Goal: Information Seeking & Learning: Check status

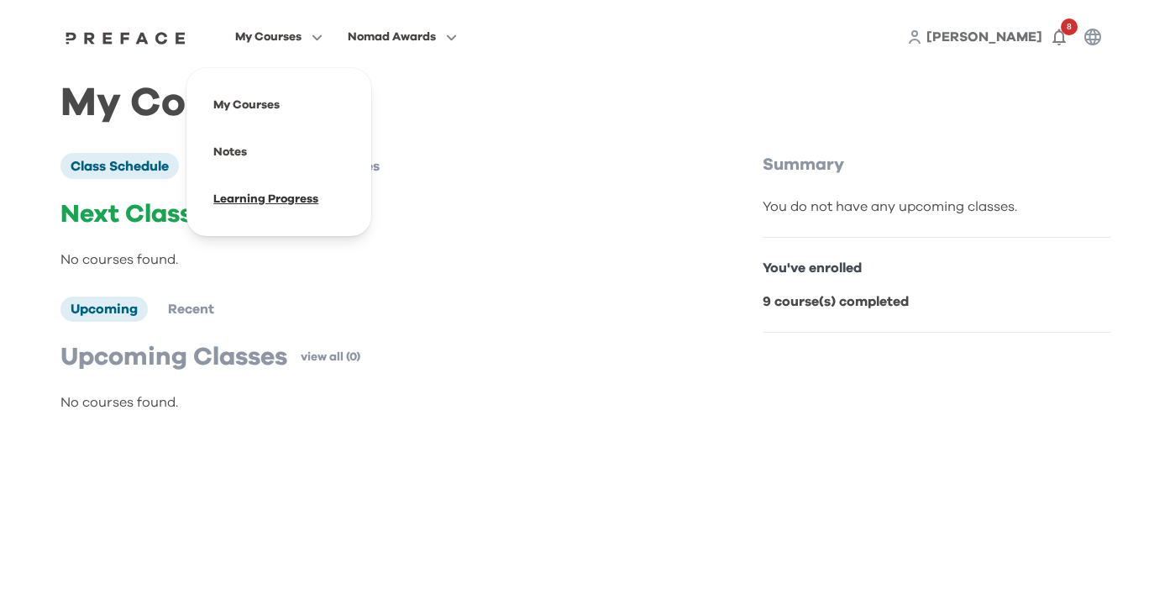
click at [286, 200] on span at bounding box center [279, 199] width 158 height 47
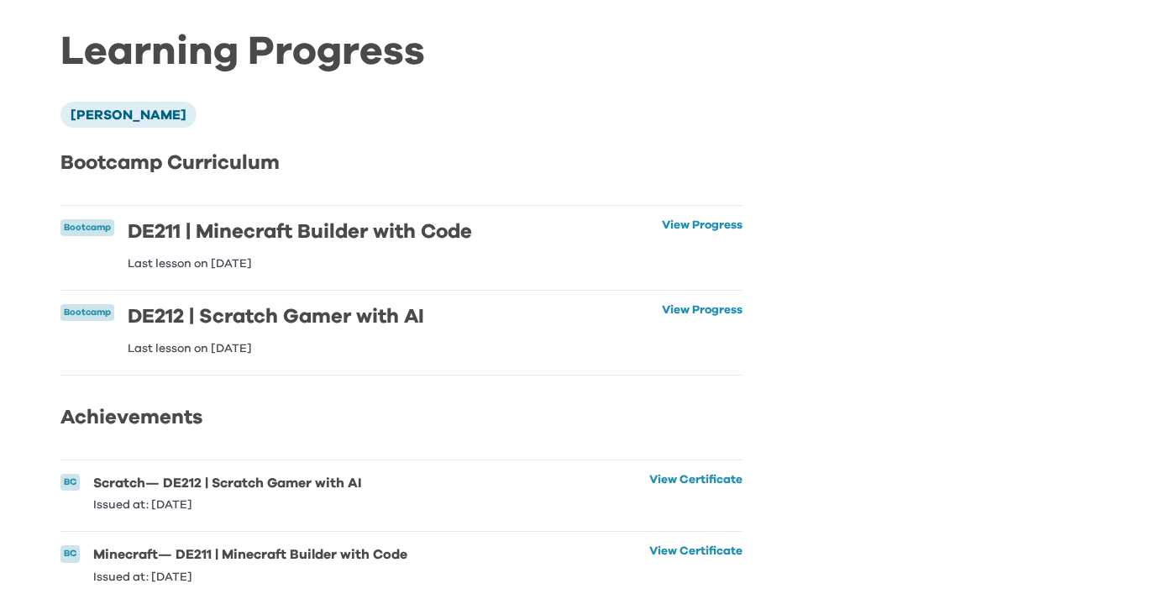
scroll to position [46, 0]
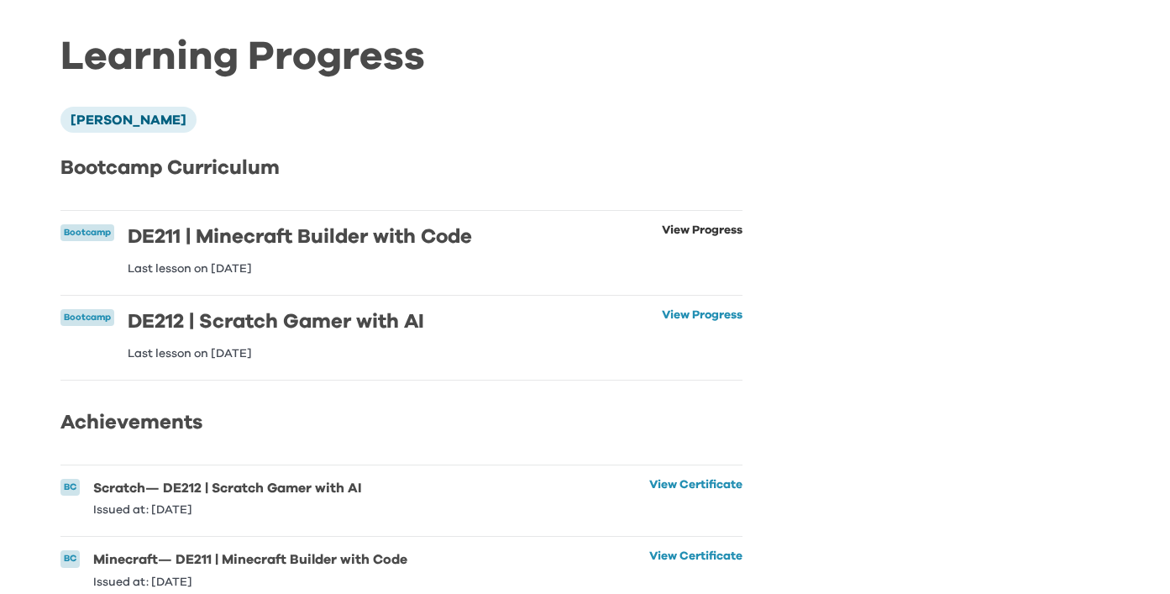
click at [714, 228] on link "View Progress" at bounding box center [702, 249] width 81 height 50
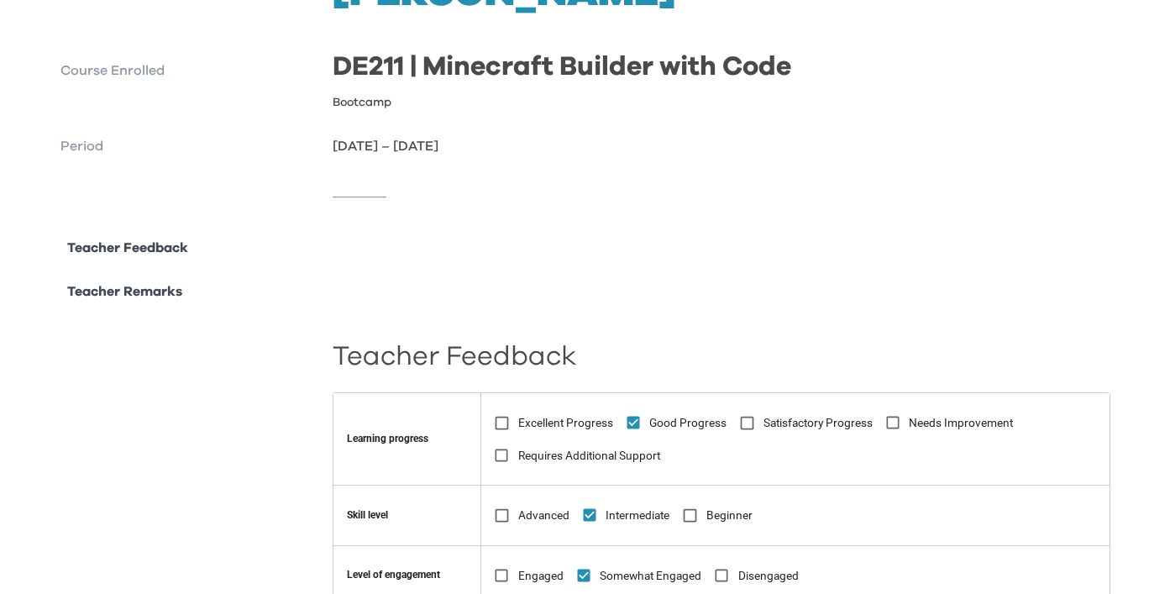
scroll to position [151, 0]
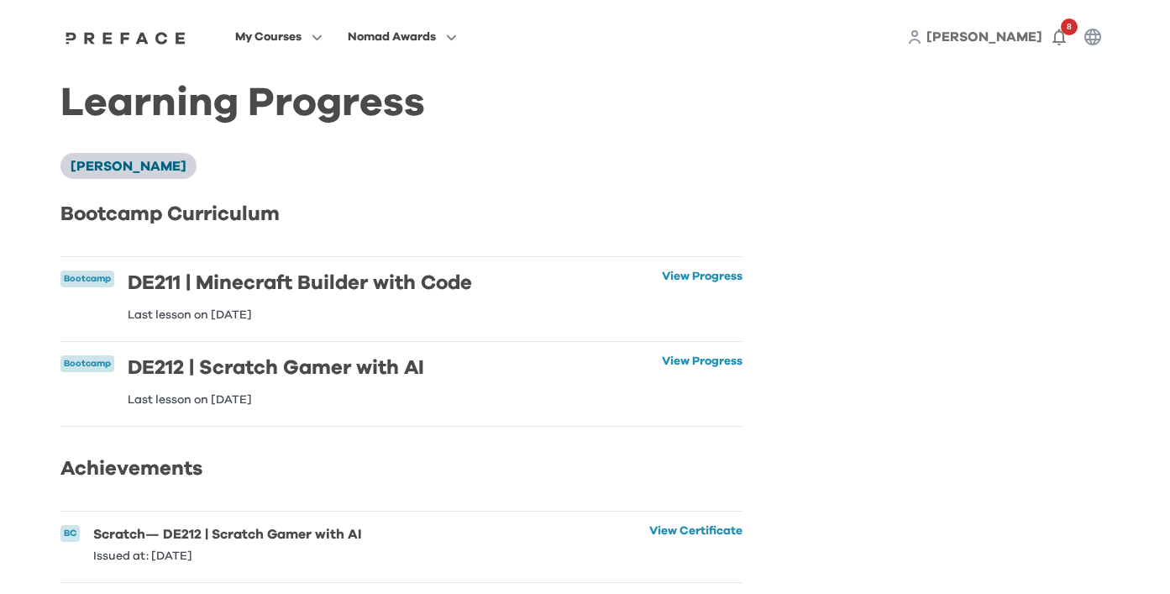
click at [121, 157] on li "Horace Lee" at bounding box center [128, 165] width 136 height 25
click at [701, 284] on link "View Progress" at bounding box center [702, 295] width 81 height 50
click at [694, 373] on link "View Progress" at bounding box center [702, 380] width 81 height 50
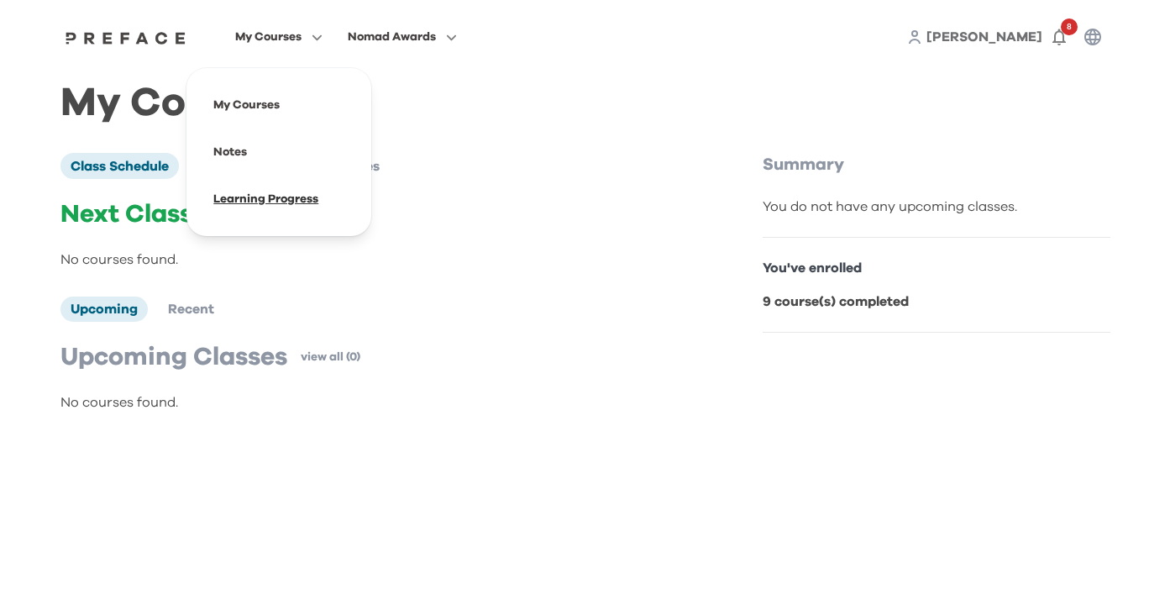
click at [305, 207] on span at bounding box center [279, 199] width 158 height 47
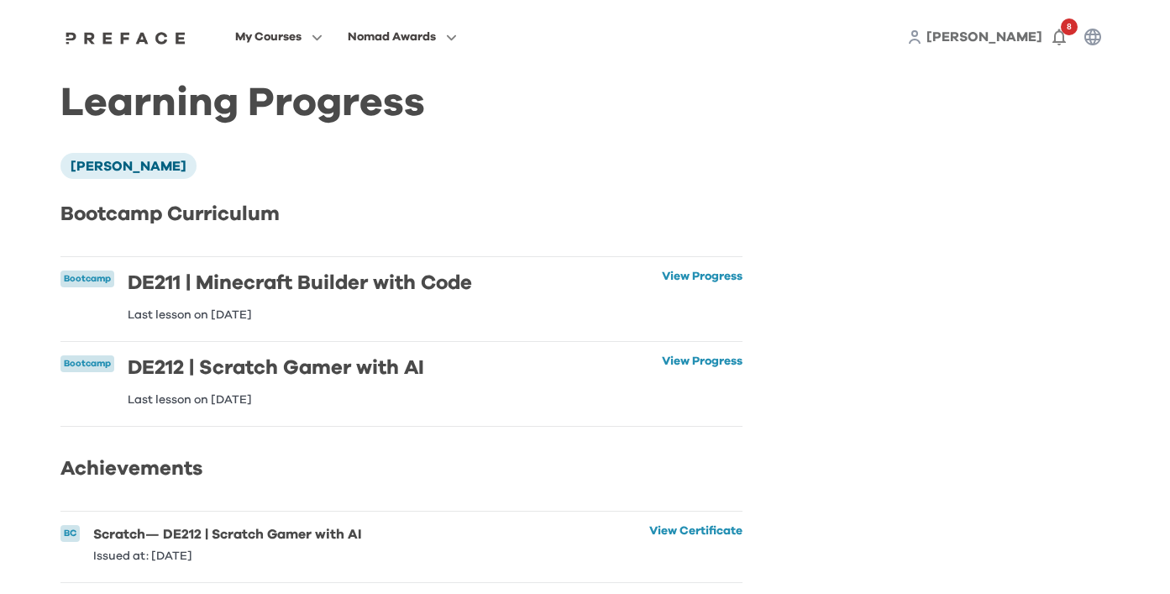
click at [130, 38] on img at bounding box center [125, 37] width 129 height 13
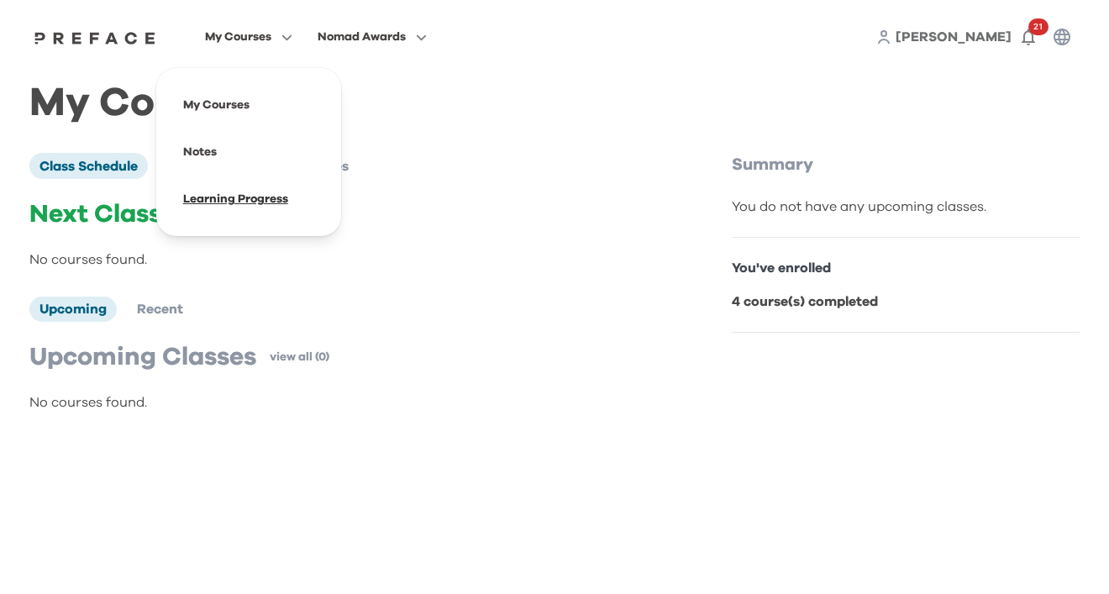
click at [257, 186] on span at bounding box center [249, 199] width 158 height 47
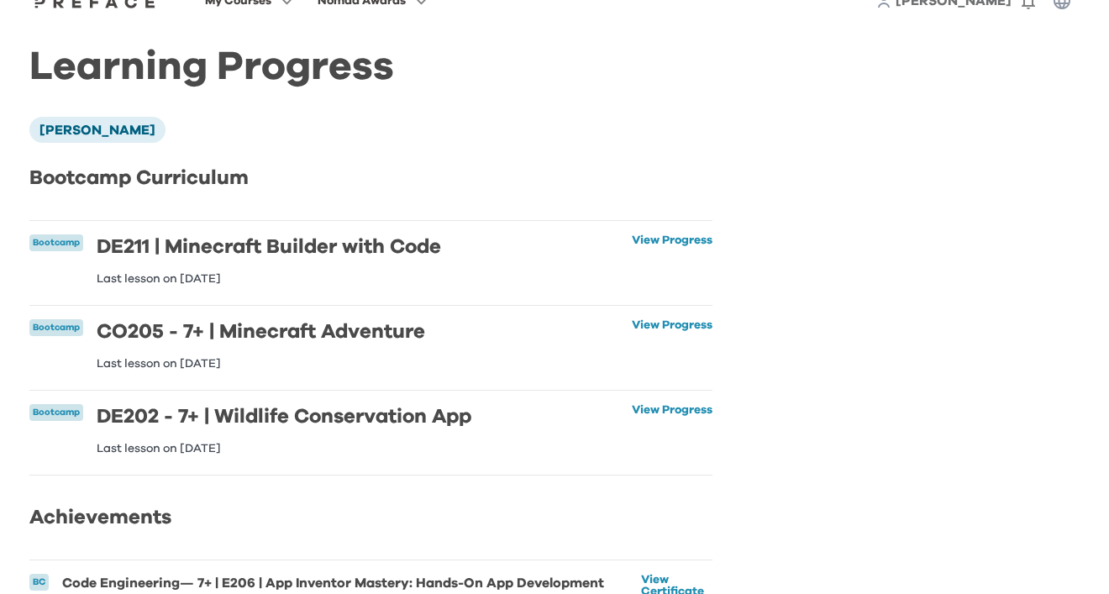
scroll to position [37, 0]
click at [687, 244] on link "View Progress" at bounding box center [672, 259] width 81 height 50
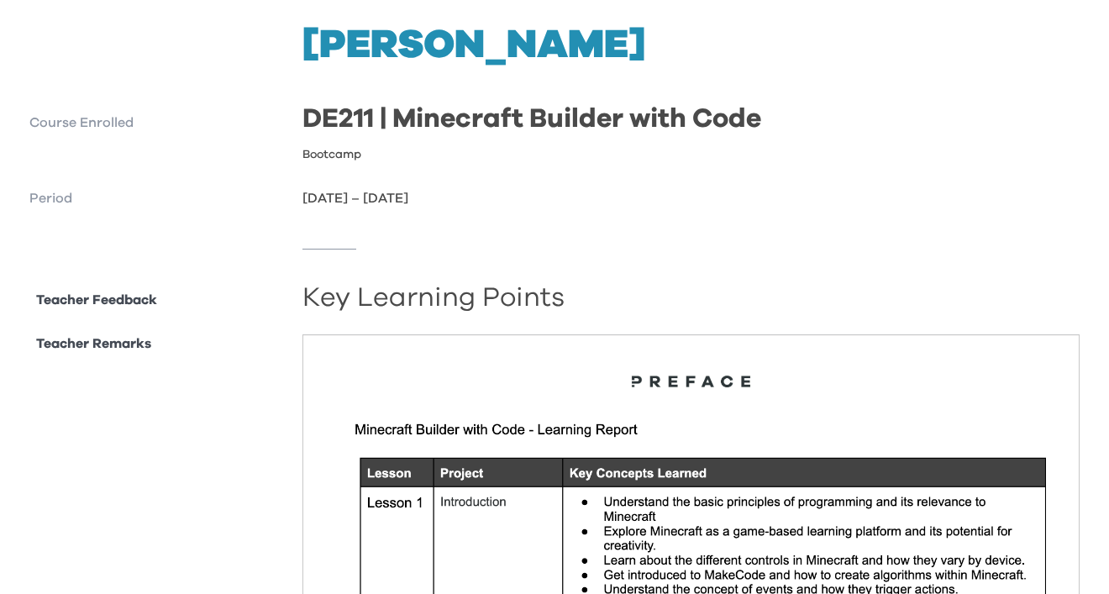
scroll to position [80, 0]
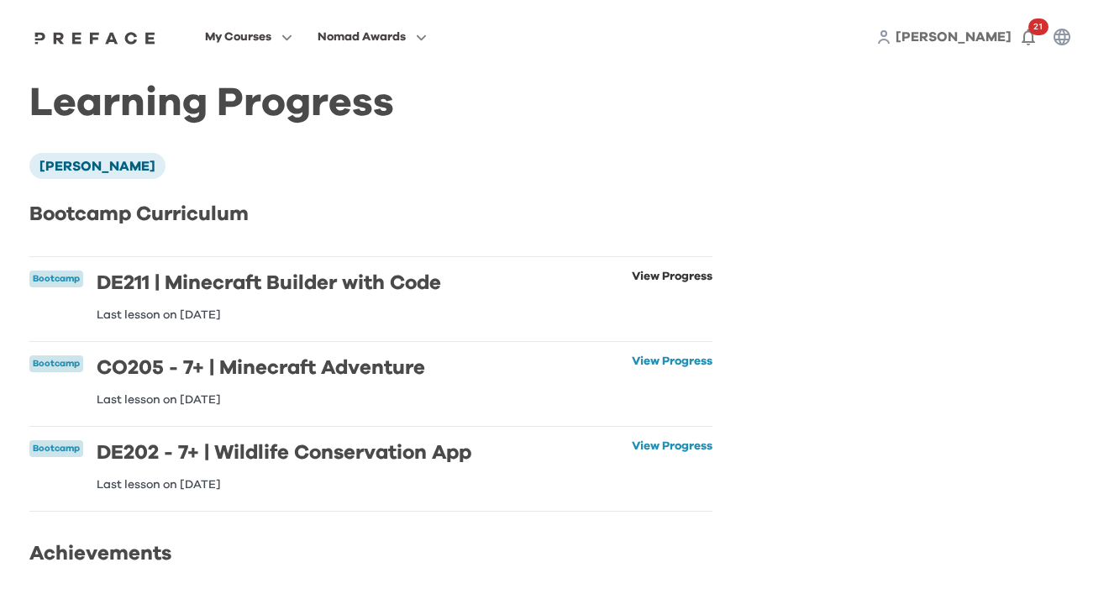
click at [687, 281] on link "View Progress" at bounding box center [672, 295] width 81 height 50
click at [686, 363] on link "View Progress" at bounding box center [672, 380] width 81 height 50
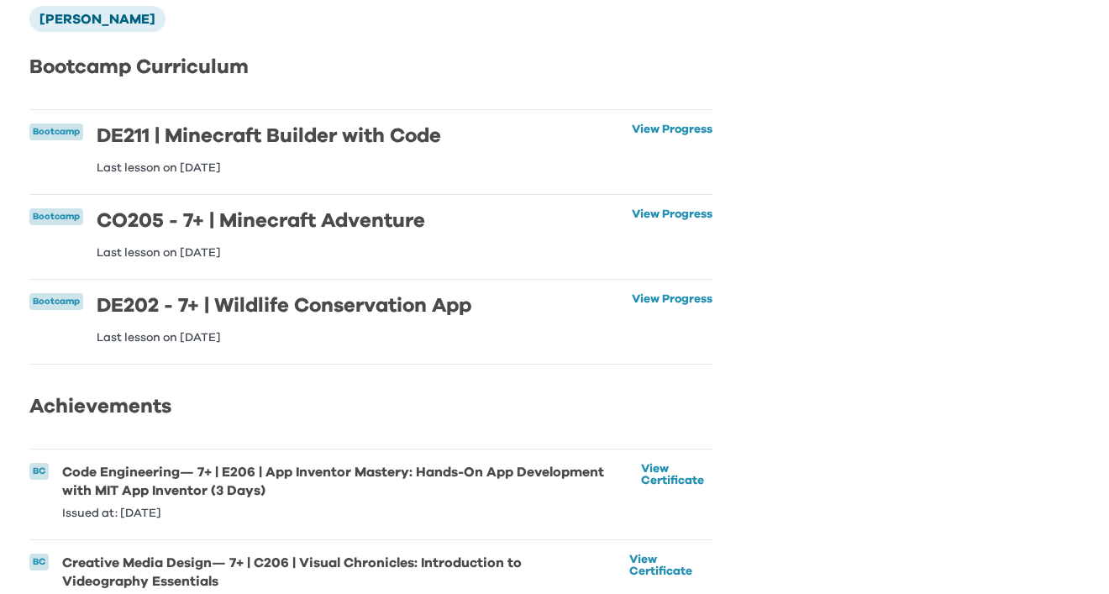
scroll to position [129, 0]
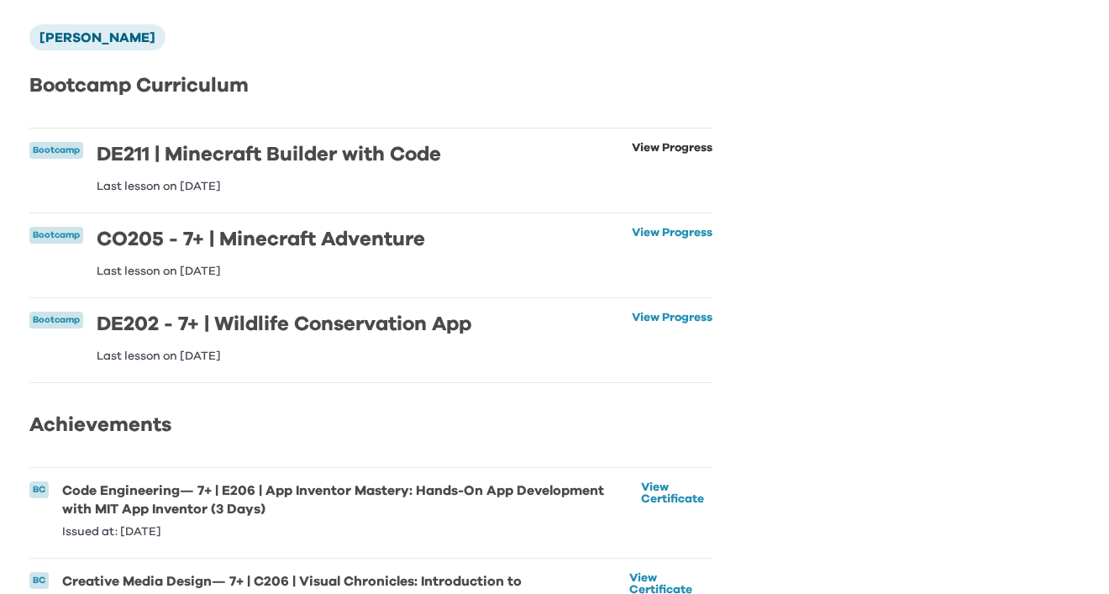
click at [697, 144] on link "View Progress" at bounding box center [672, 167] width 81 height 50
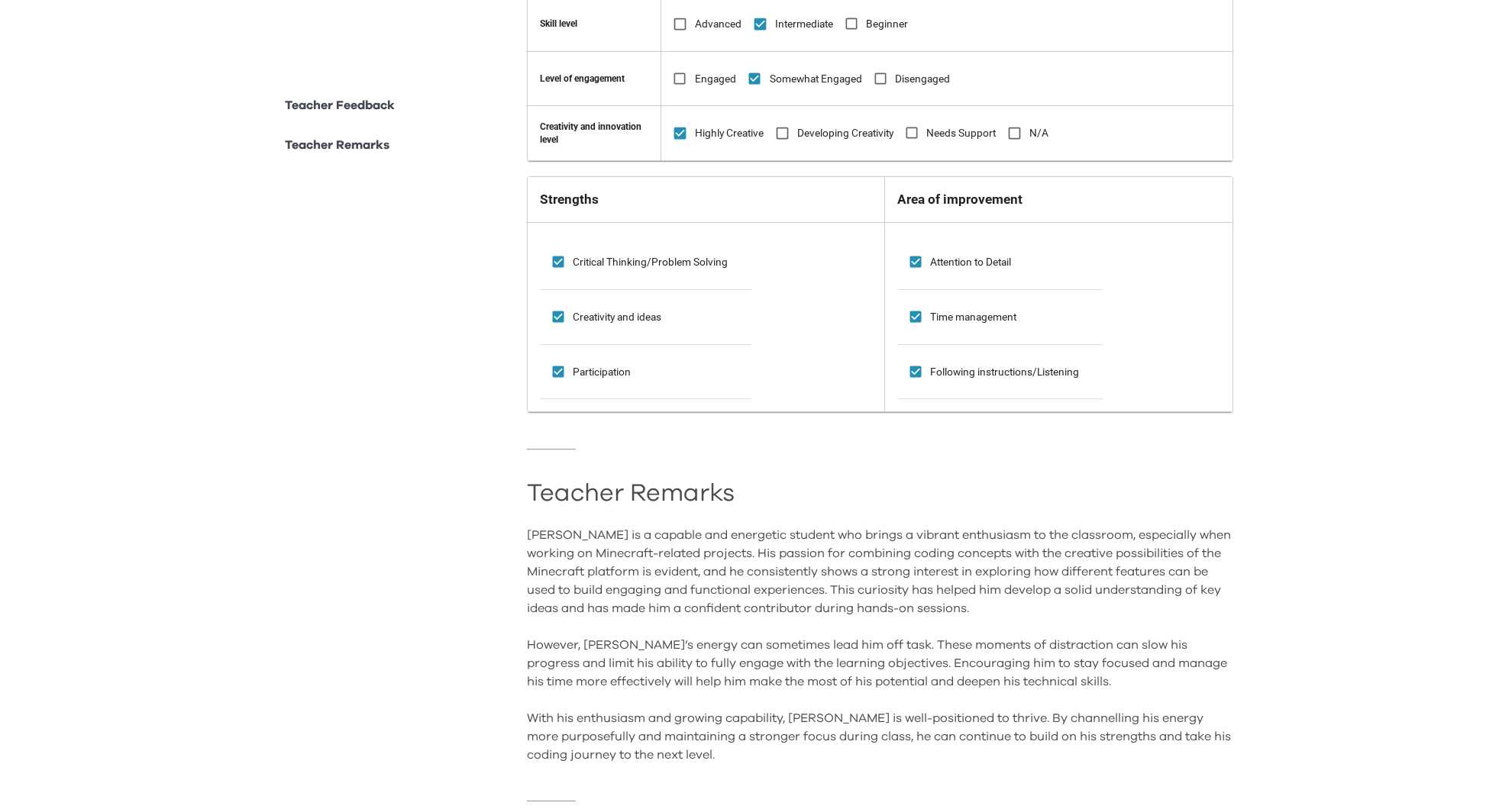
scroll to position [1174, 0]
